Goal: Task Accomplishment & Management: Manage account settings

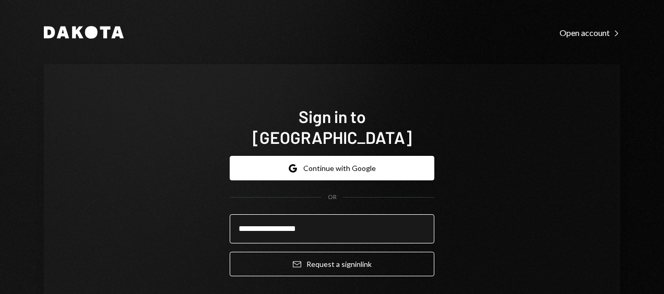
click at [262, 214] on input "**********" at bounding box center [332, 228] width 205 height 29
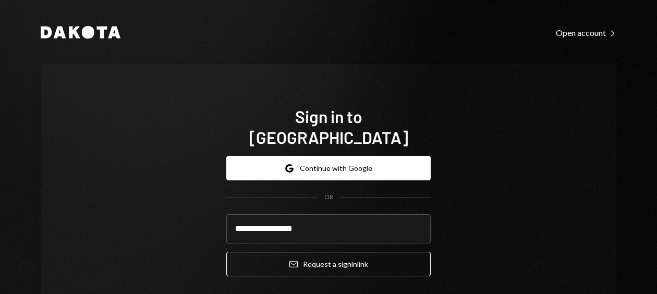
type input "**********"
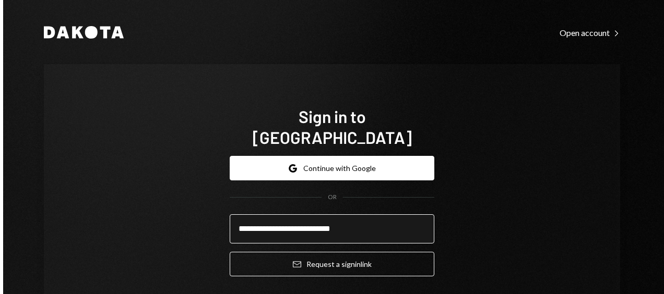
scroll to position [0, 0]
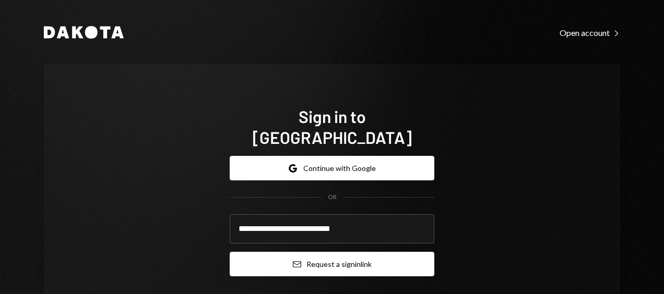
click at [354, 252] on button "Email Request a sign in link" at bounding box center [332, 264] width 205 height 25
